Goal: Task Accomplishment & Management: Use online tool/utility

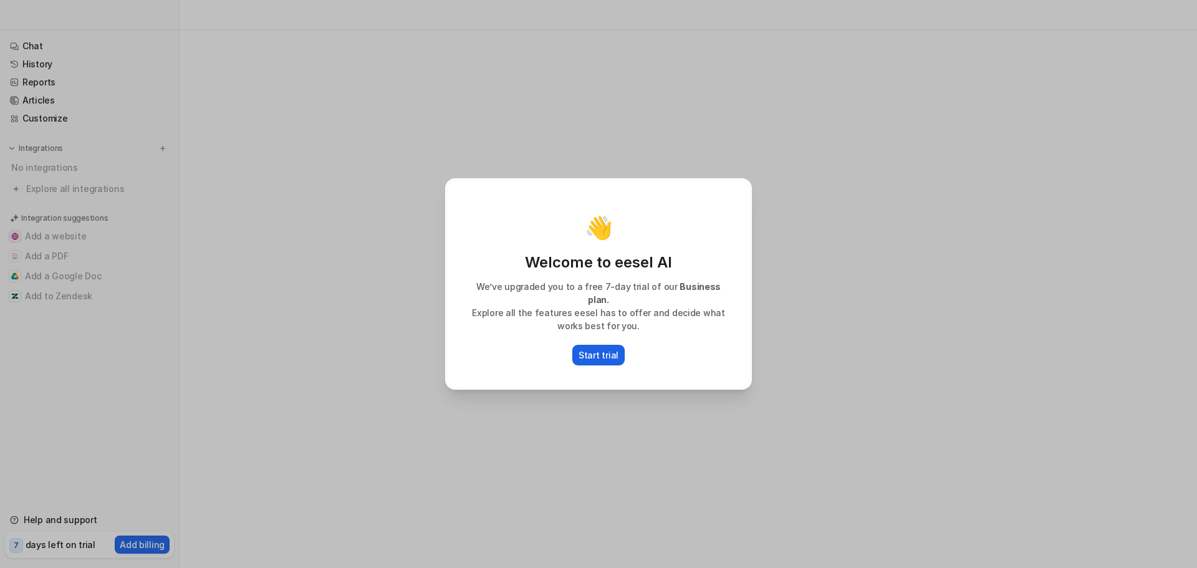
click at [604, 350] on p "Start trial" at bounding box center [598, 354] width 40 height 13
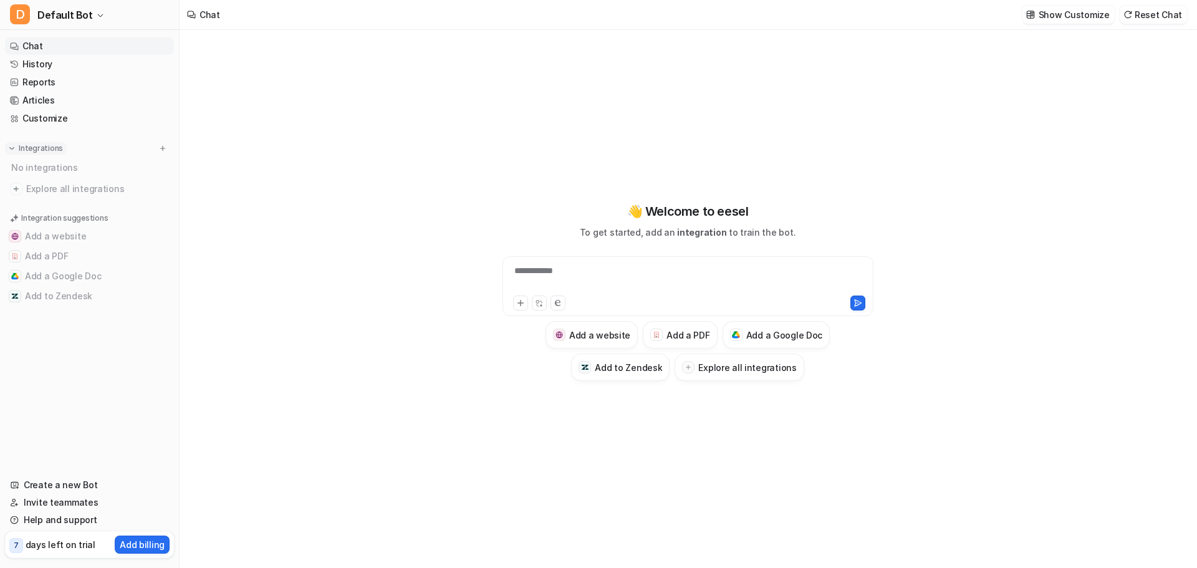
type textarea "**********"
click at [702, 330] on h3 "Add a PDF" at bounding box center [687, 334] width 43 height 13
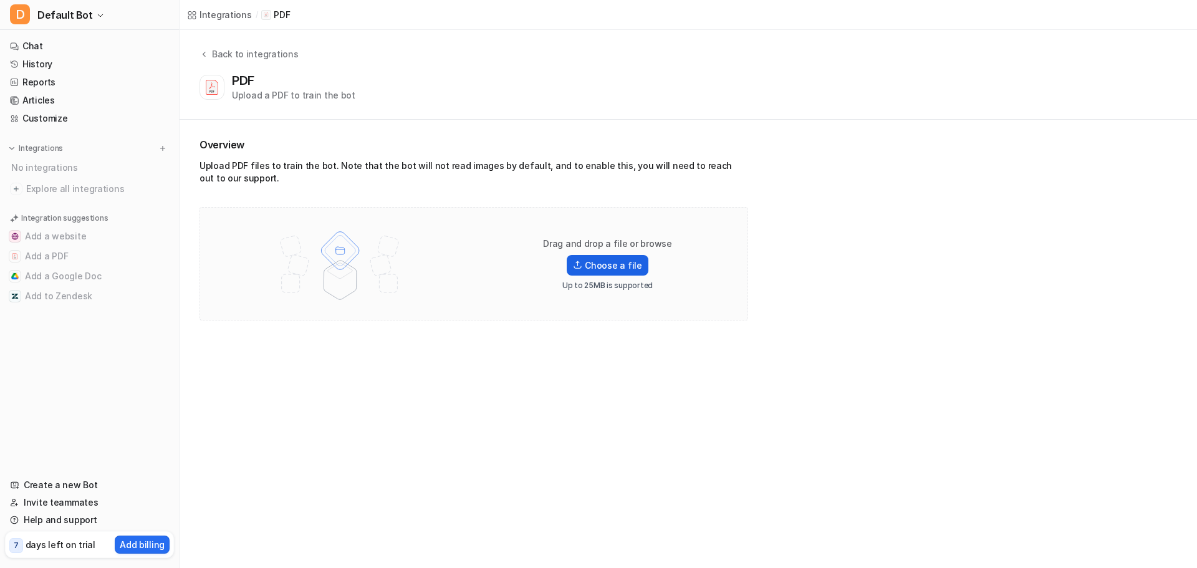
click at [600, 265] on label "Choose a file" at bounding box center [606, 265] width 81 height 21
click at [0, 0] on input "Choose a file" at bounding box center [0, 0] width 0 height 0
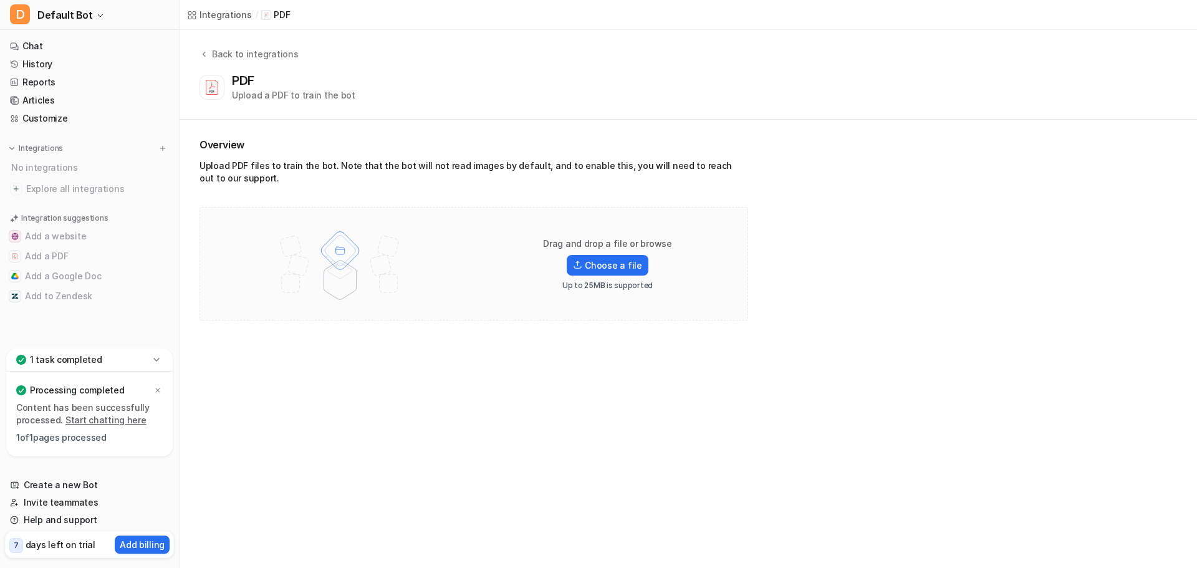
click at [74, 358] on p "1 task completed" at bounding box center [66, 359] width 72 height 12
click at [92, 442] on p "1 task completed" at bounding box center [66, 444] width 72 height 12
click at [108, 422] on link "Start chatting here" at bounding box center [105, 419] width 81 height 11
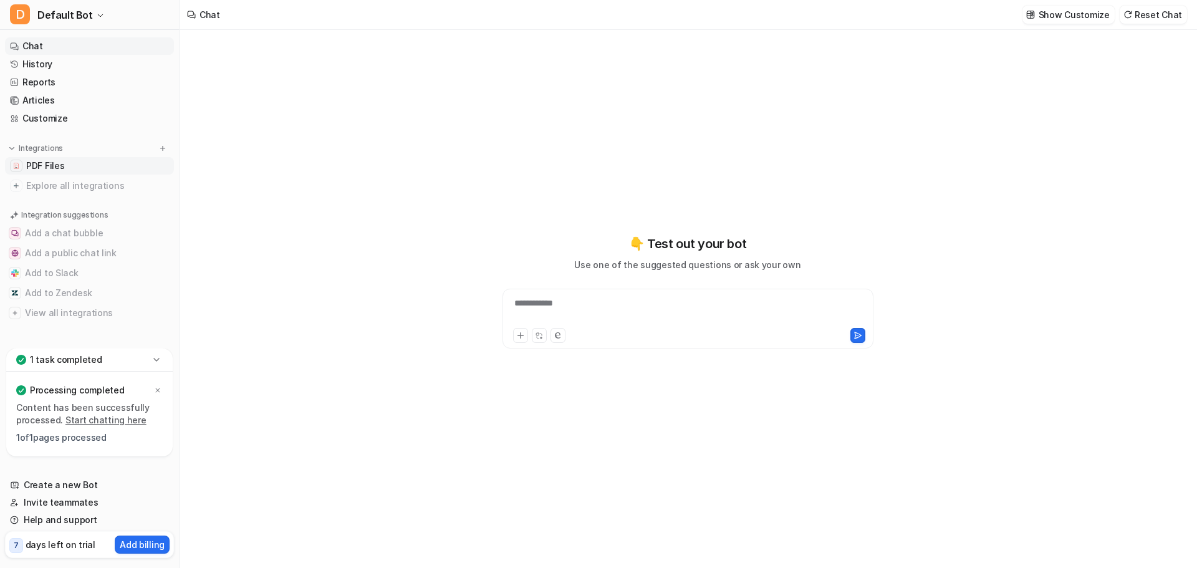
click at [65, 166] on link "PDF Files" at bounding box center [89, 165] width 169 height 17
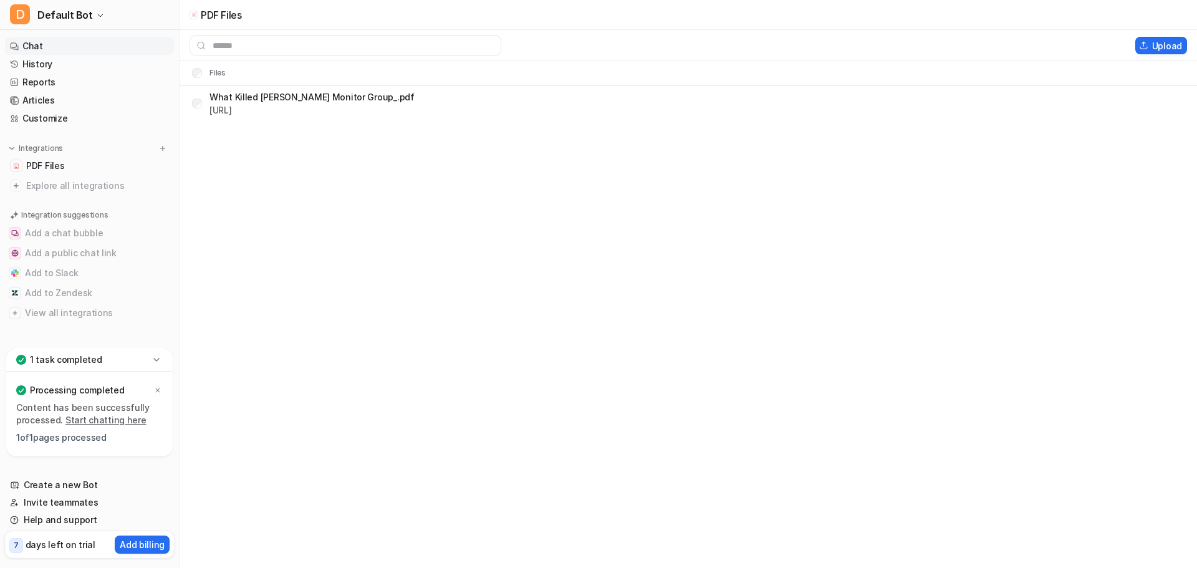
click at [37, 46] on link "Chat" at bounding box center [89, 45] width 169 height 17
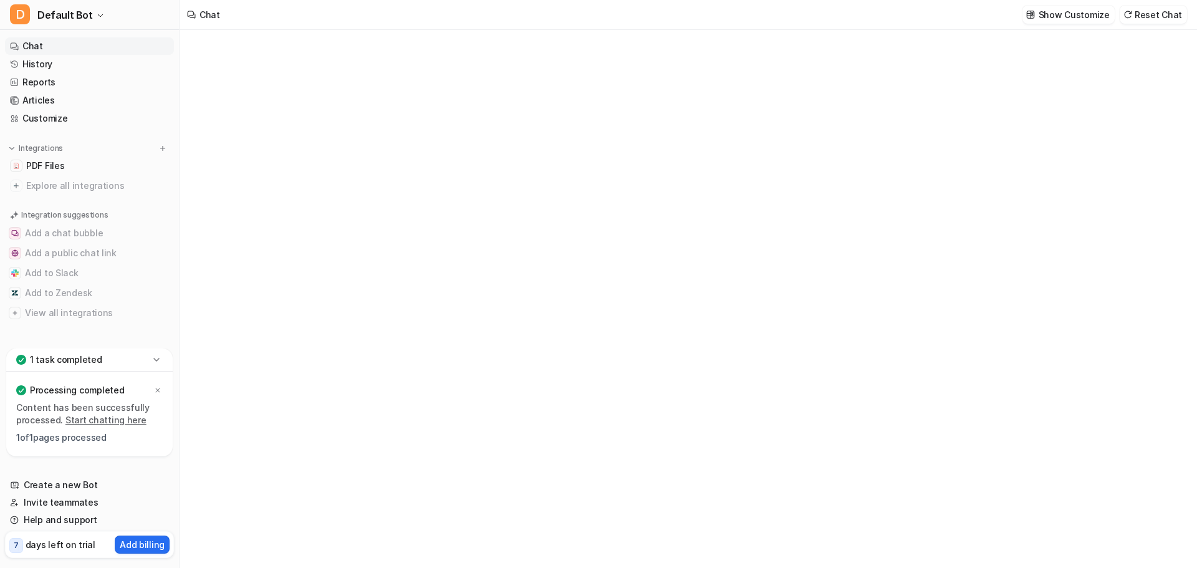
click at [35, 41] on link "Chat" at bounding box center [89, 45] width 169 height 17
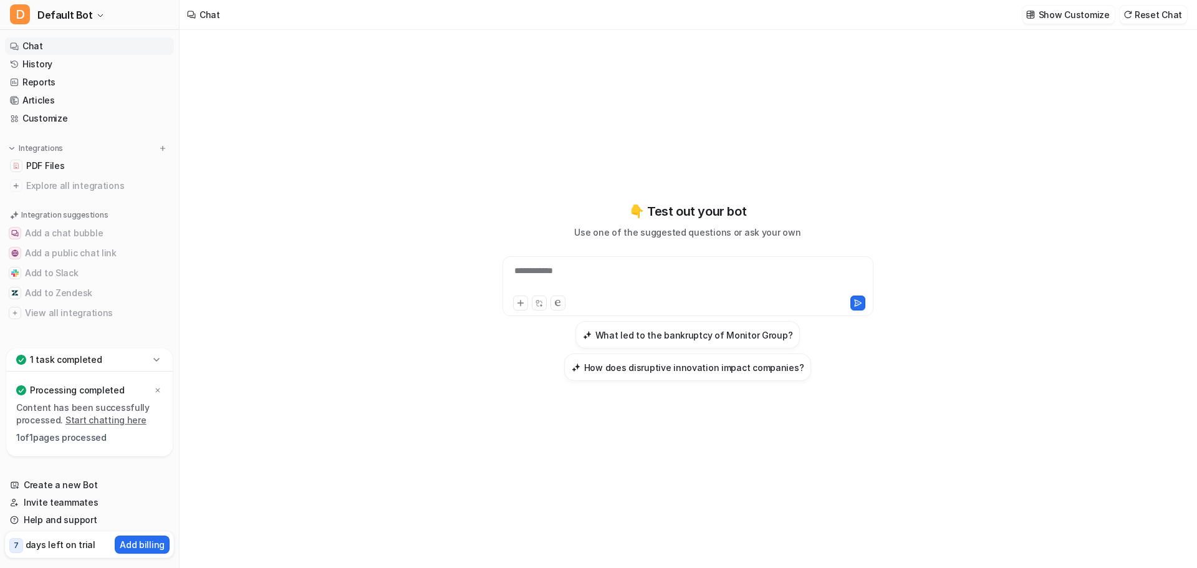
drag, startPoint x: 514, startPoint y: 264, endPoint x: 547, endPoint y: 288, distance: 40.6
click at [517, 264] on div "**********" at bounding box center [687, 278] width 365 height 29
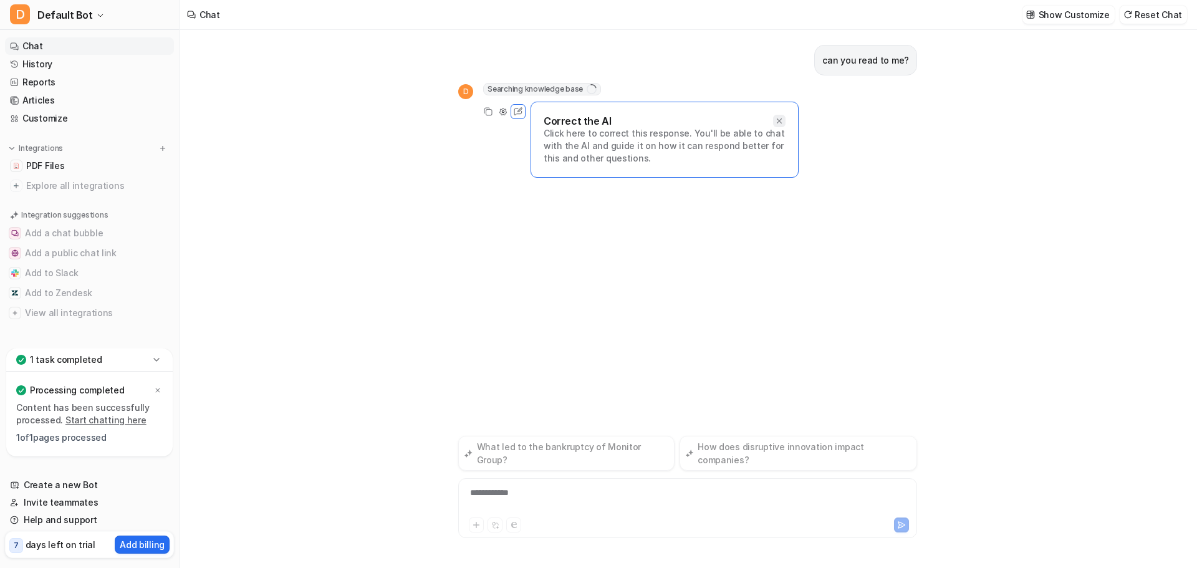
click at [778, 122] on icon at bounding box center [778, 120] width 5 height 5
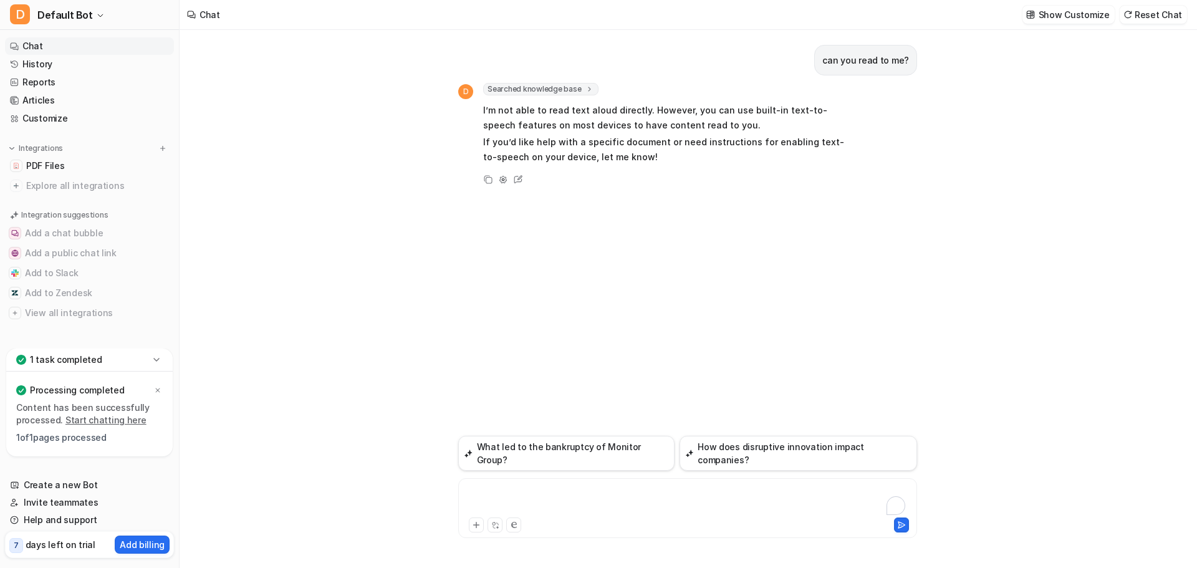
click at [546, 489] on div "To enrich screen reader interactions, please activate Accessibility in Grammarl…" at bounding box center [687, 500] width 452 height 29
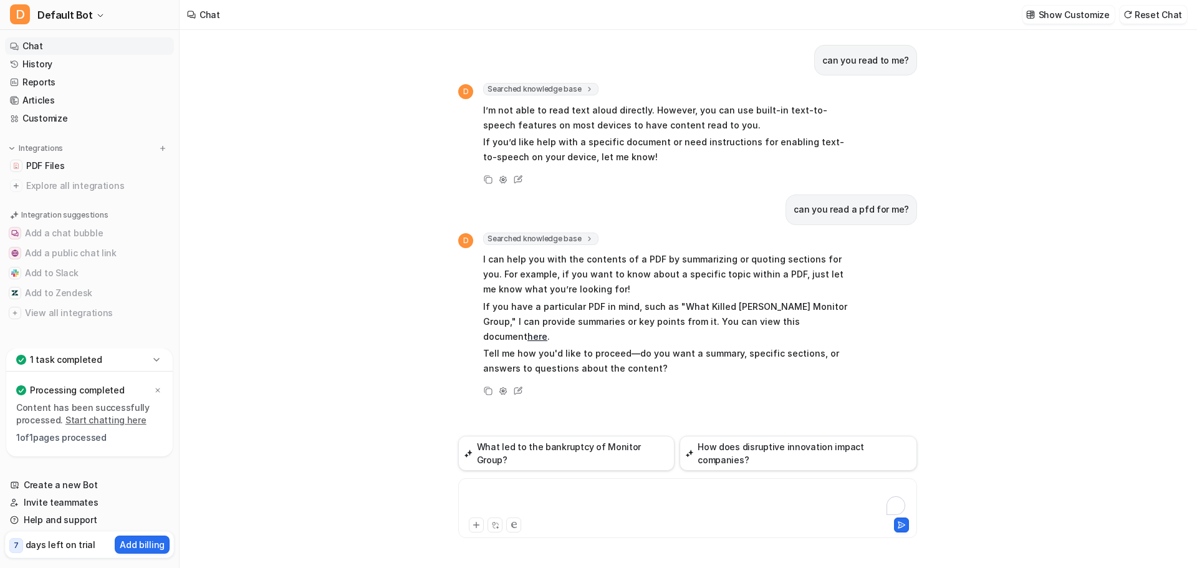
click at [525, 489] on div "To enrich screen reader interactions, please activate Accessibility in Grammarl…" at bounding box center [687, 500] width 452 height 29
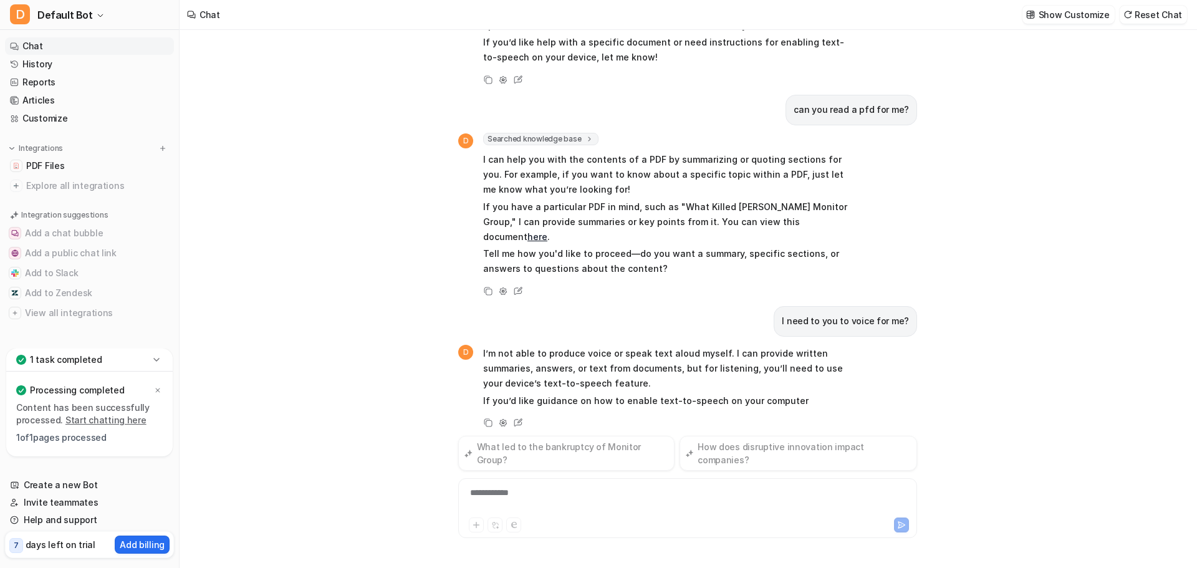
scroll to position [115, 0]
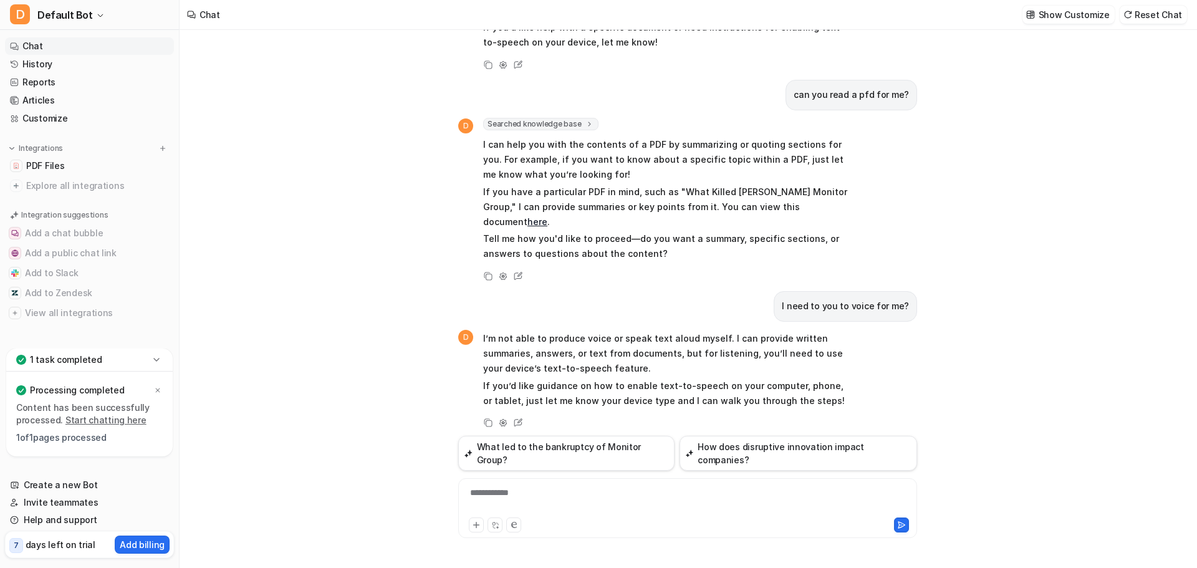
click at [535, 522] on div at bounding box center [579, 524] width 220 height 15
